Goal: Find specific page/section: Find specific page/section

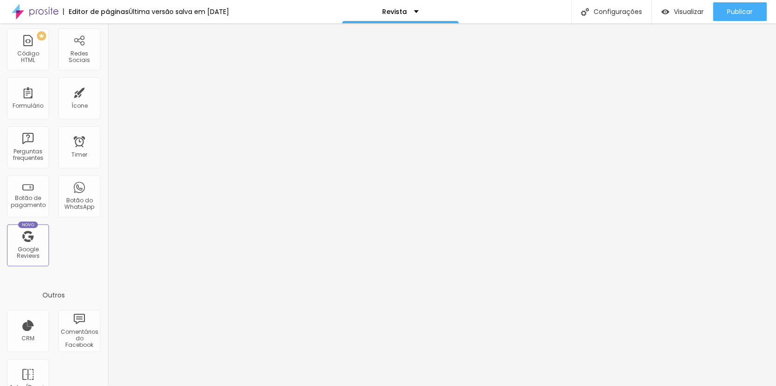
scroll to position [223, 0]
click at [28, 10] on img at bounding box center [35, 11] width 47 height 23
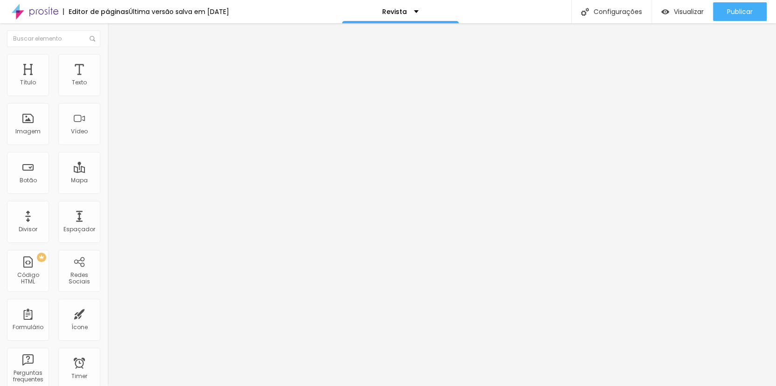
click at [17, 8] on img at bounding box center [35, 11] width 47 height 23
click at [424, 11] on div "Revista" at bounding box center [400, 11] width 117 height 23
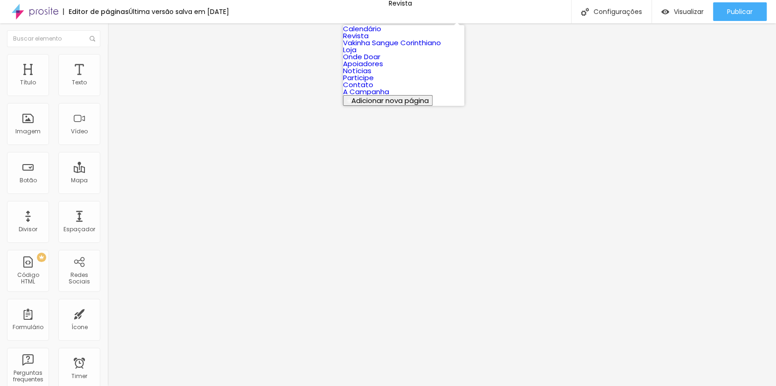
click at [369, 41] on link "Revista" at bounding box center [356, 36] width 26 height 10
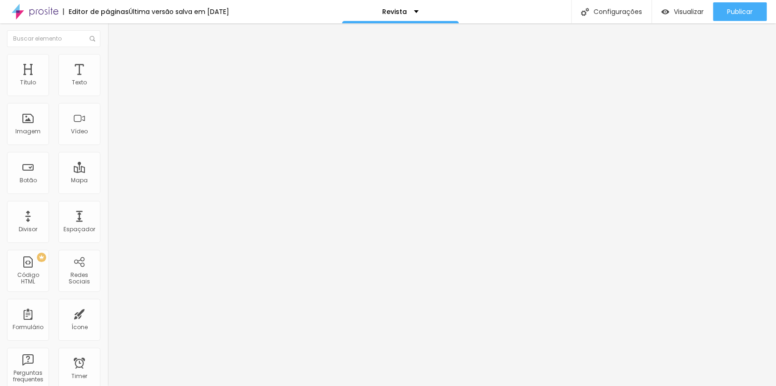
click at [27, 14] on img at bounding box center [35, 11] width 47 height 23
